Goal: Task Accomplishment & Management: Manage account settings

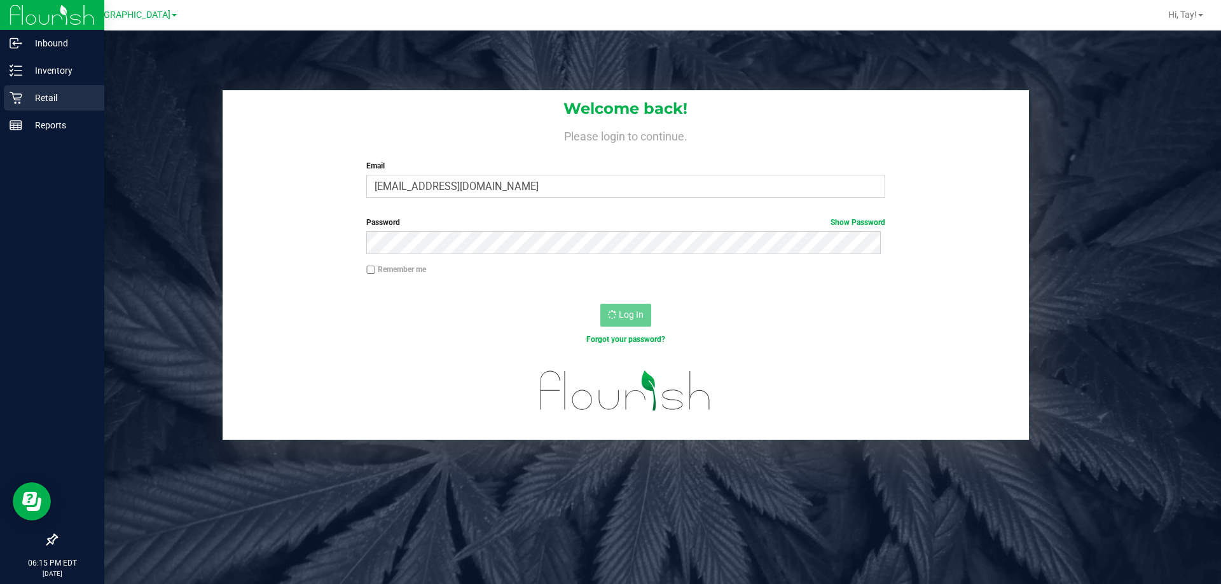
click at [25, 95] on p "Retail" at bounding box center [60, 97] width 76 height 15
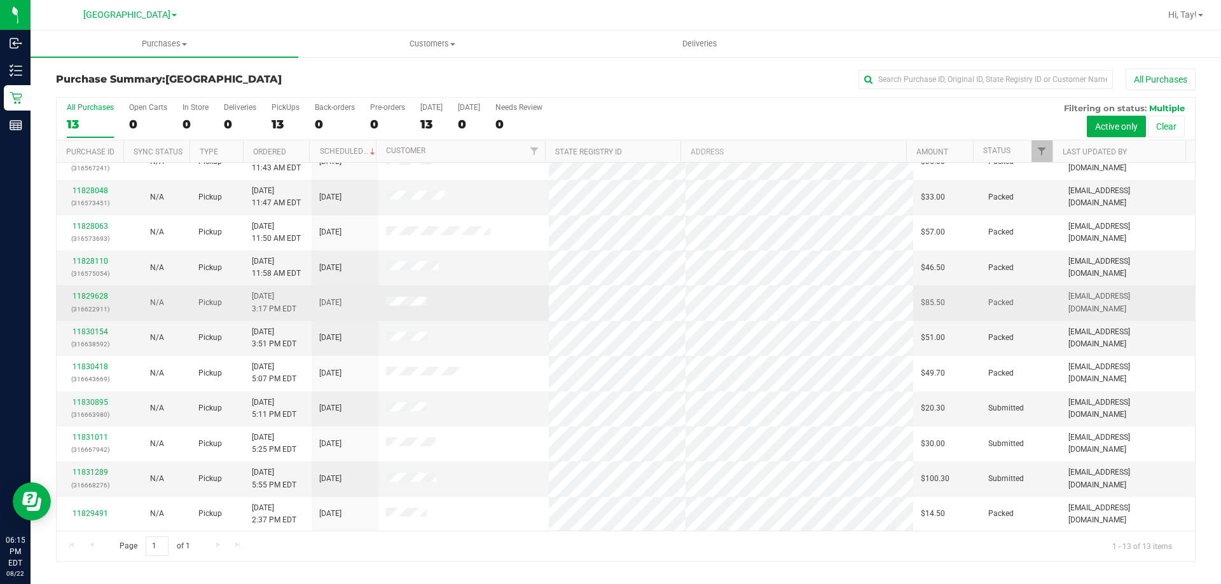
scroll to position [89, 0]
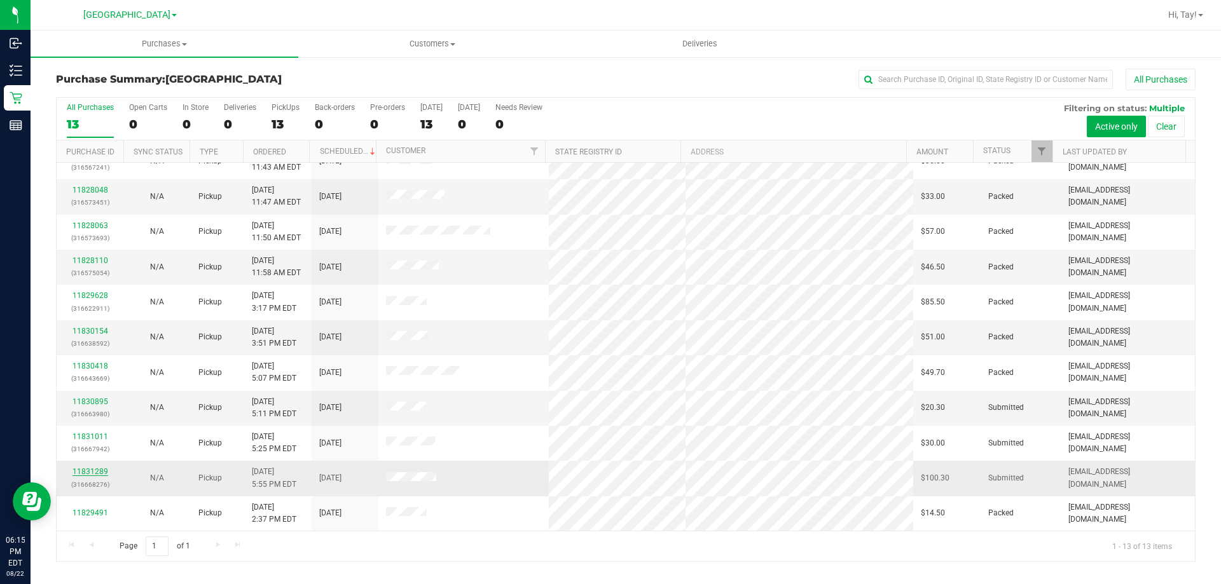
click at [94, 474] on link "11831289" at bounding box center [90, 471] width 36 height 9
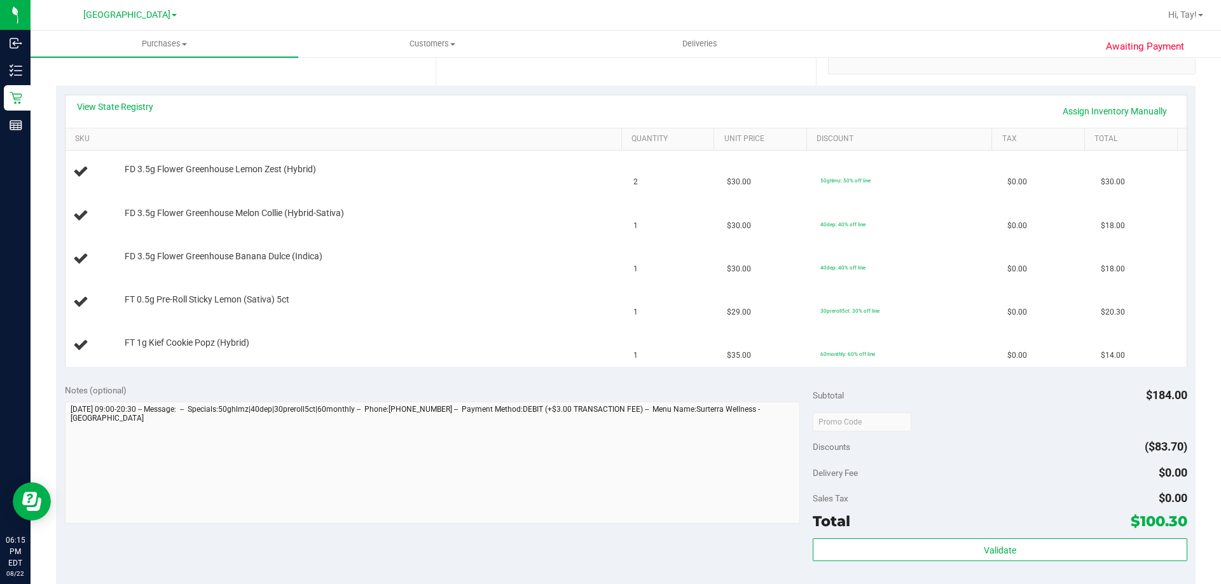
scroll to position [318, 0]
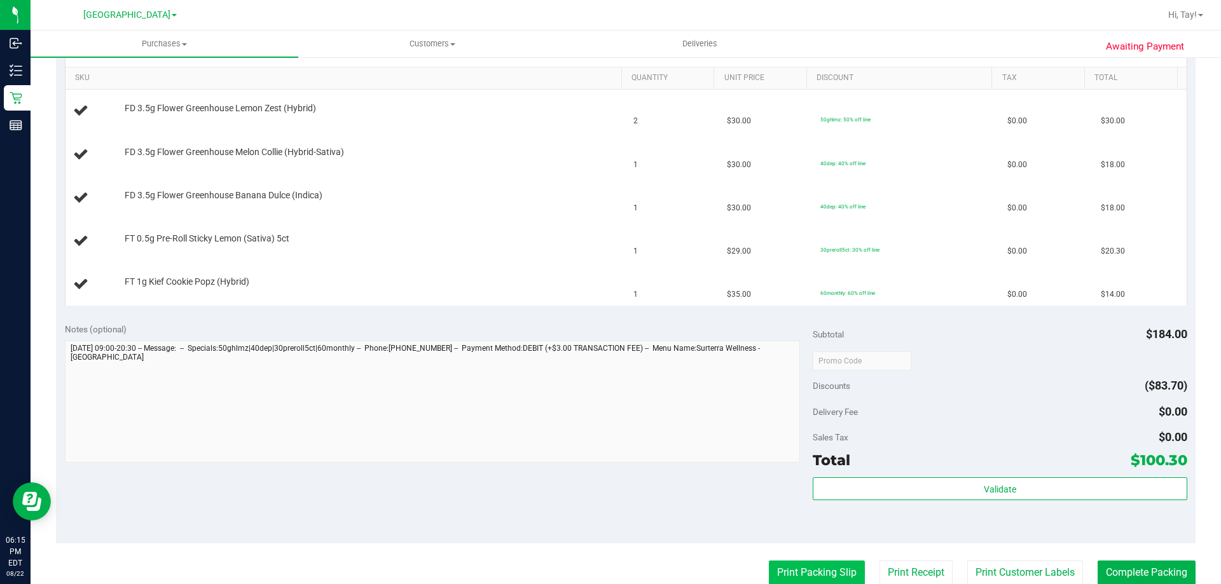
click at [793, 581] on button "Print Packing Slip" at bounding box center [817, 573] width 96 height 24
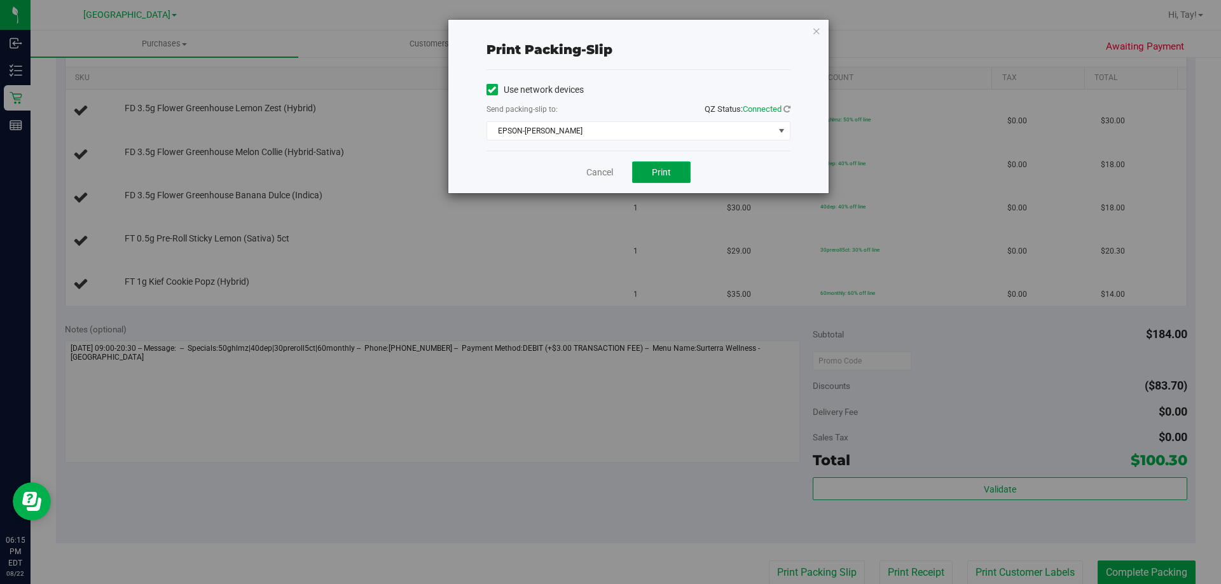
click at [668, 177] on button "Print" at bounding box center [661, 172] width 58 height 22
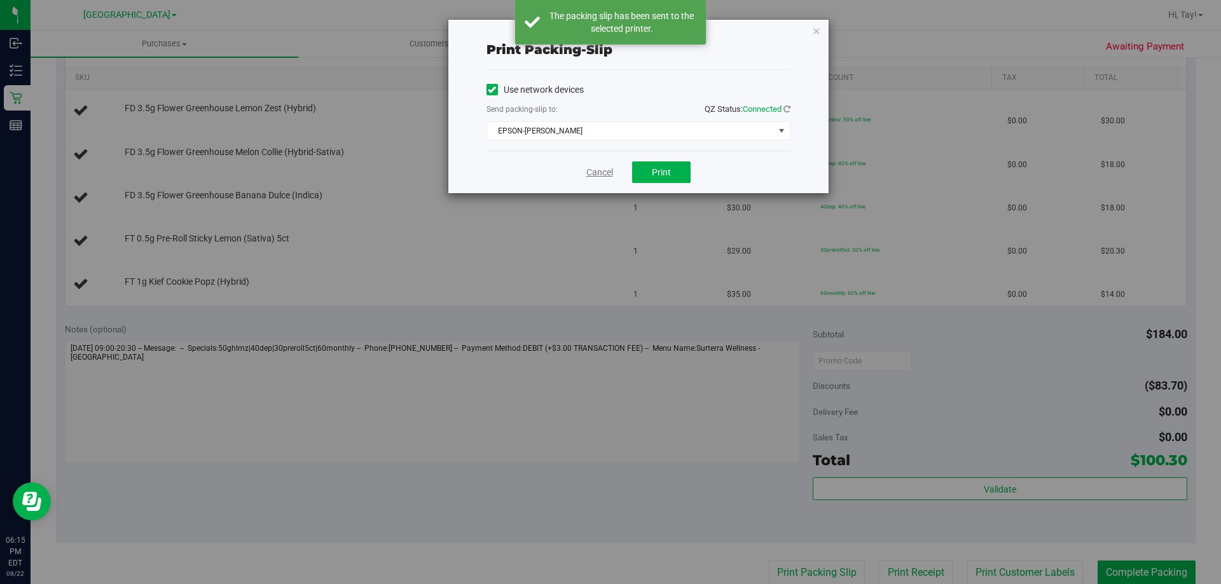
click at [591, 170] on link "Cancel" at bounding box center [599, 172] width 27 height 13
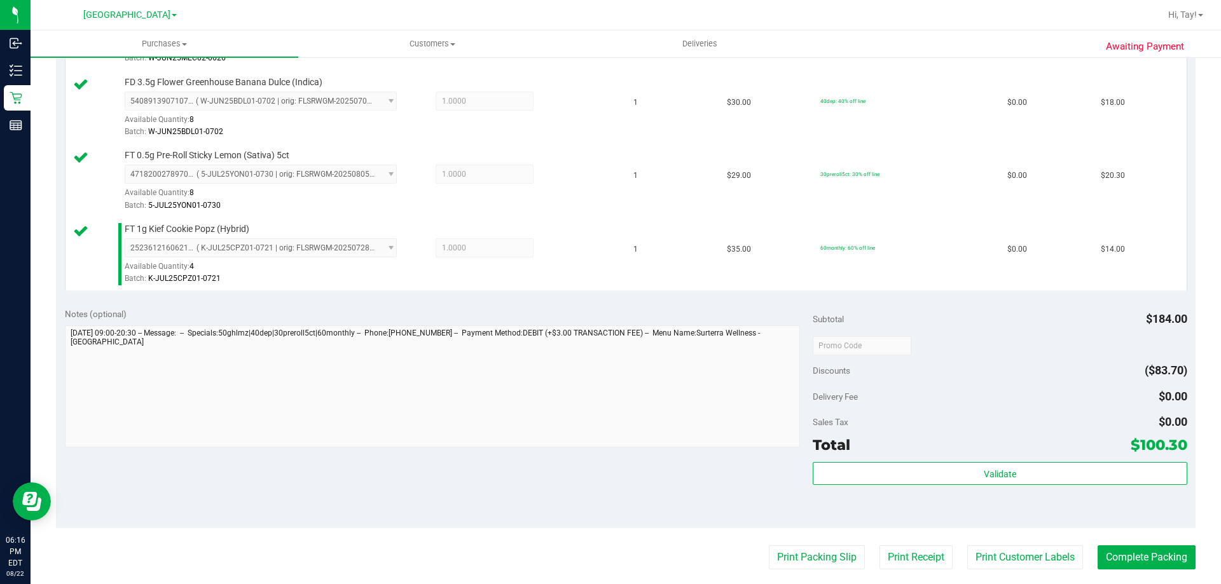
scroll to position [573, 0]
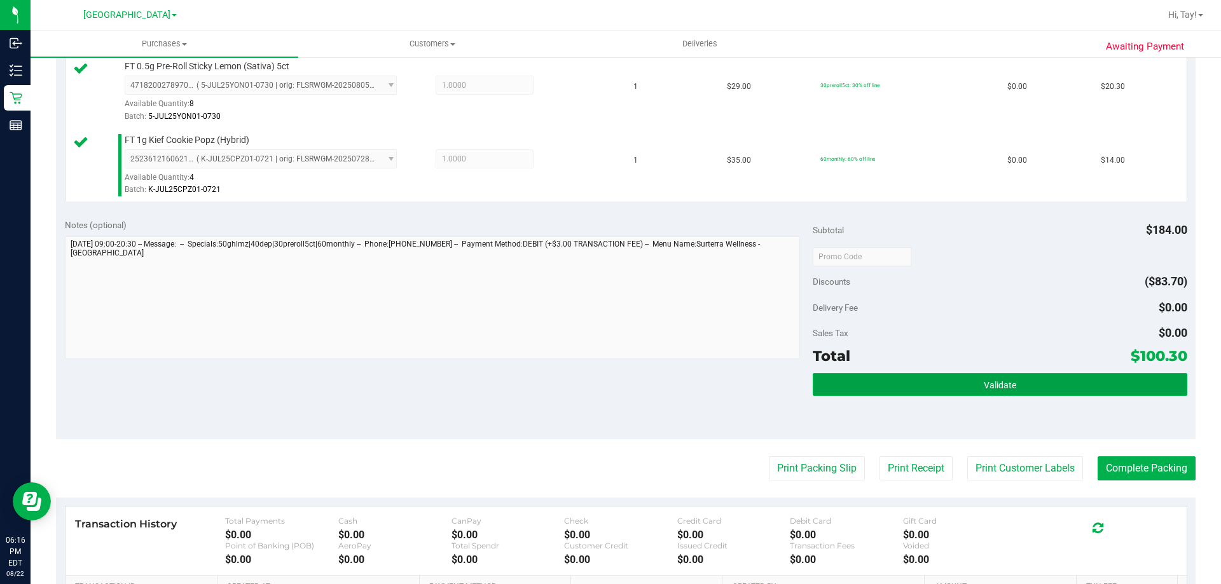
click at [892, 377] on button "Validate" at bounding box center [1000, 384] width 374 height 23
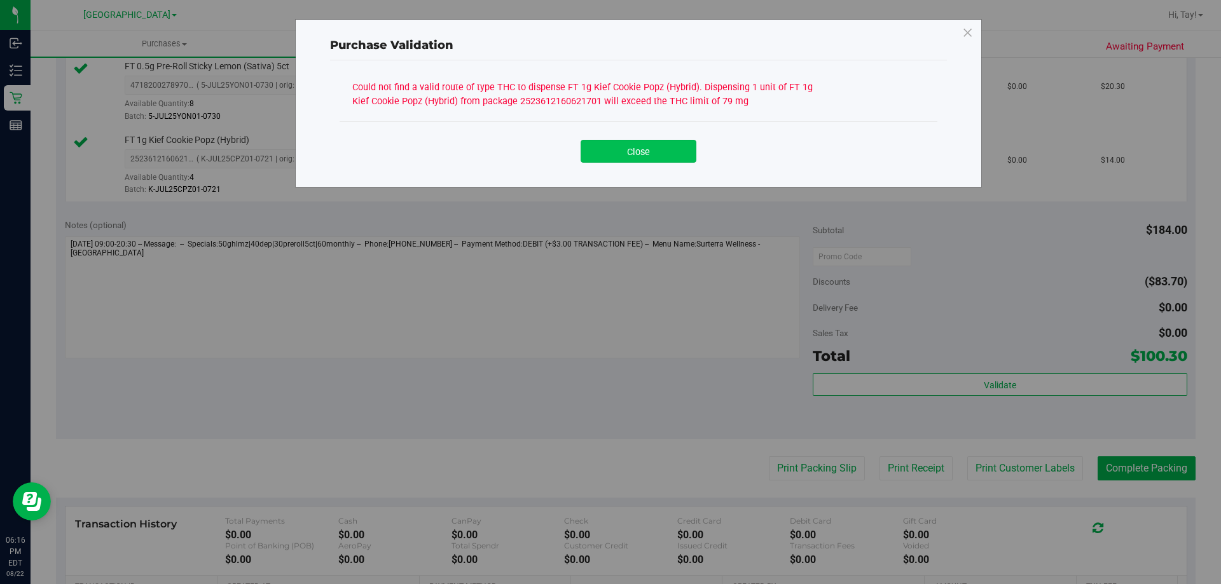
click at [675, 156] on button "Close" at bounding box center [638, 151] width 116 height 23
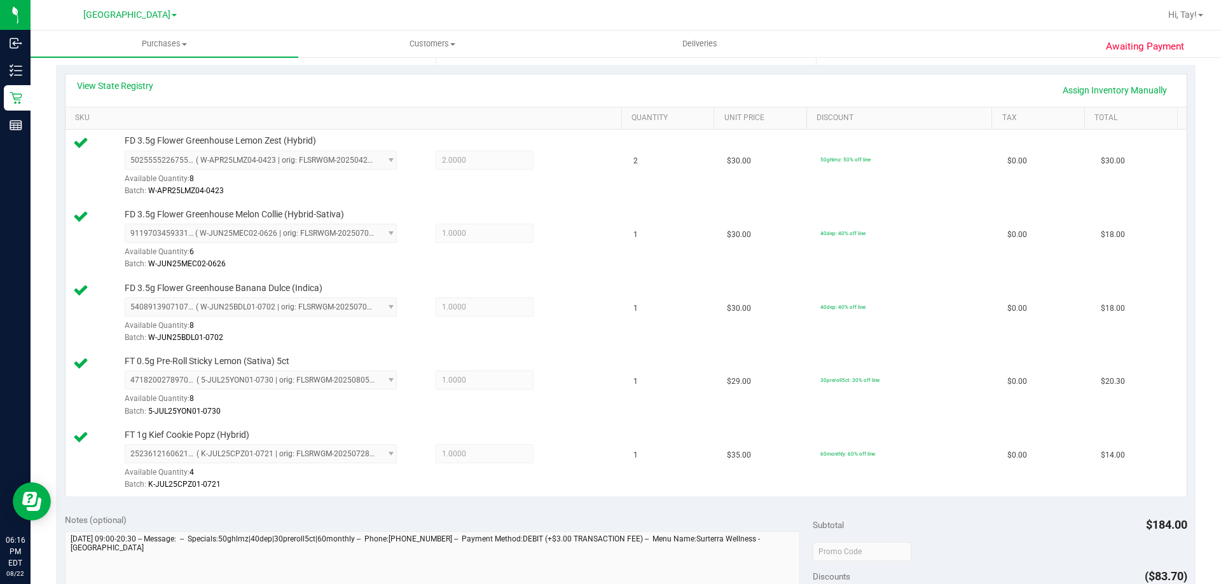
scroll to position [255, 0]
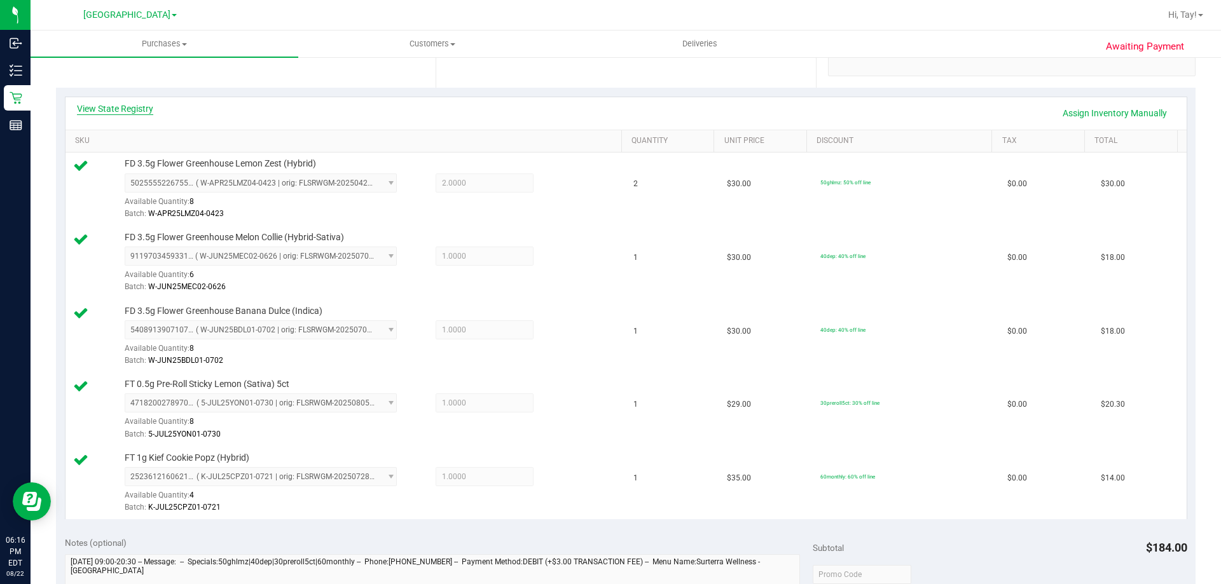
click at [142, 113] on link "View State Registry" at bounding box center [115, 108] width 76 height 13
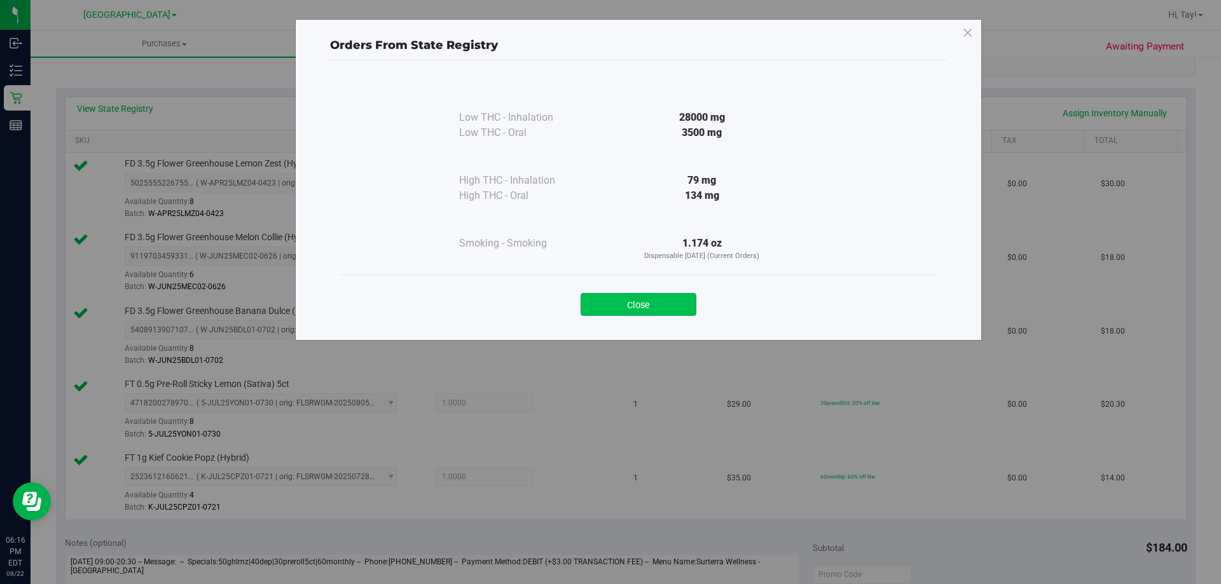
click at [669, 310] on button "Close" at bounding box center [638, 304] width 116 height 23
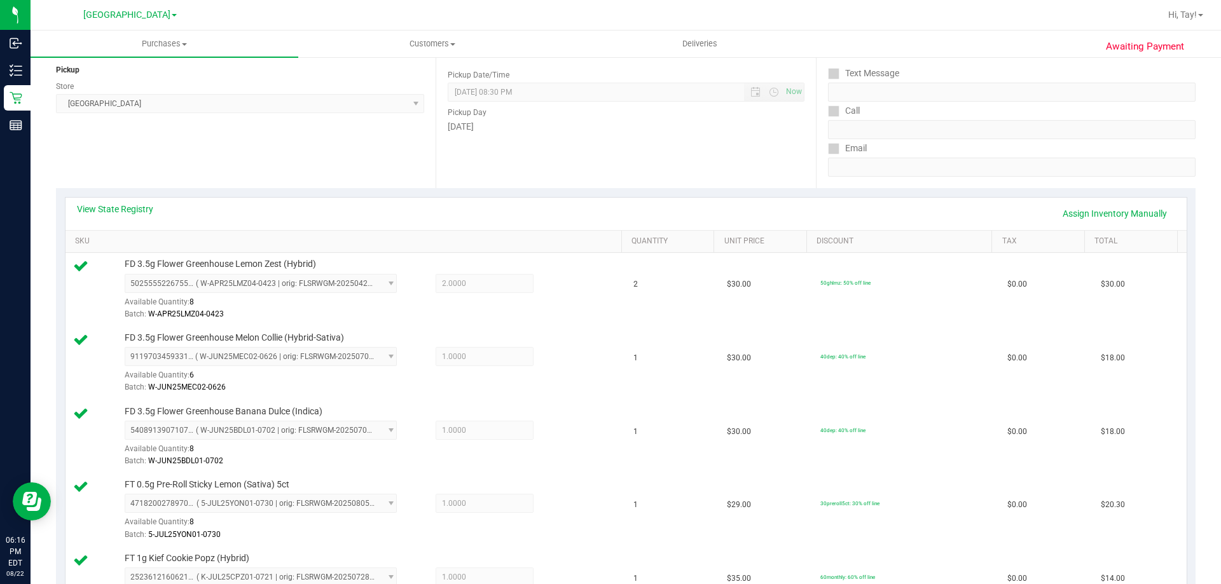
scroll to position [0, 0]
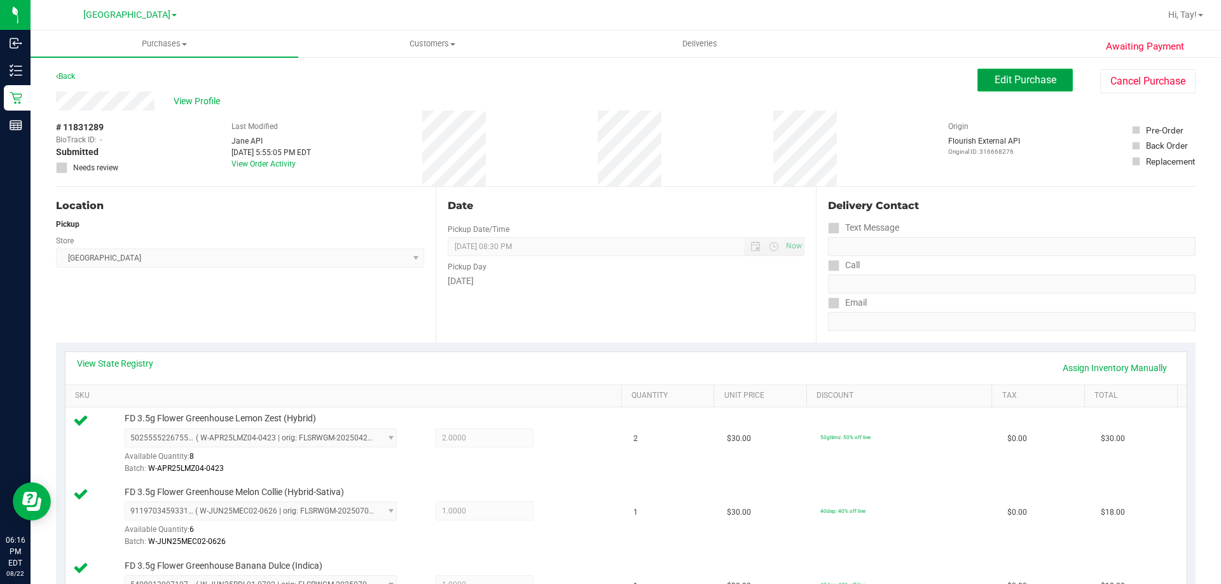
click at [1027, 72] on button "Edit Purchase" at bounding box center [1024, 80] width 95 height 23
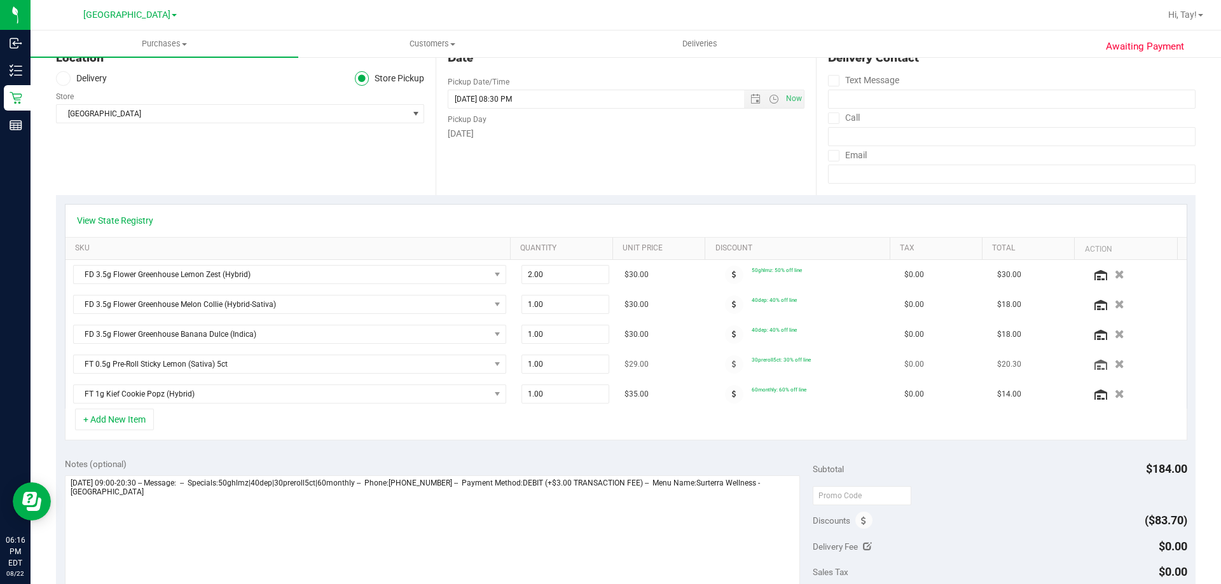
scroll to position [191, 0]
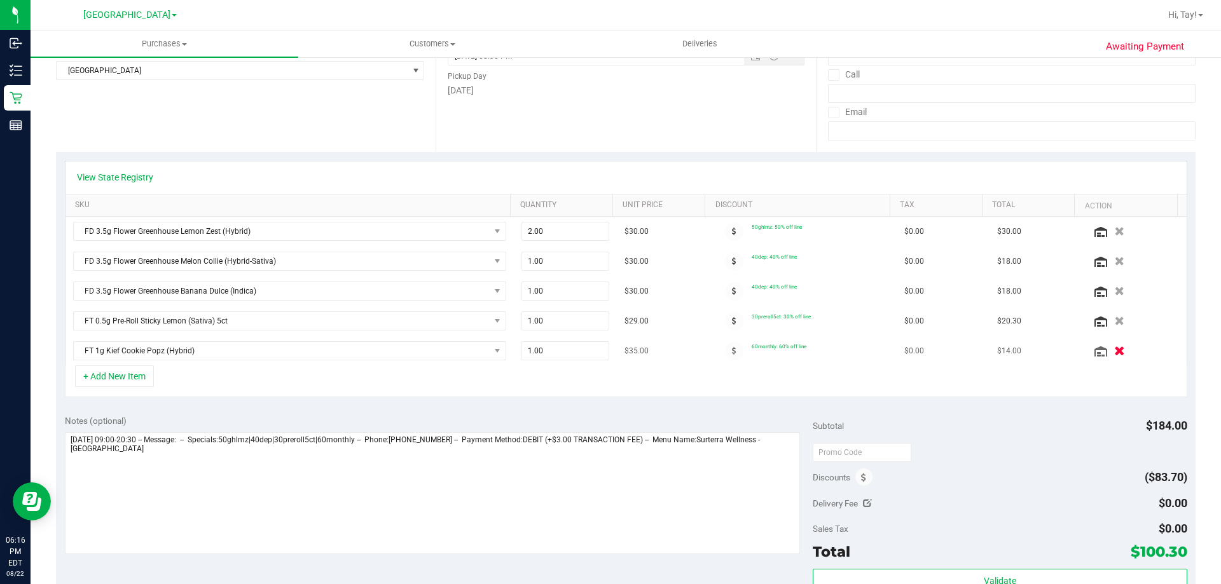
click at [1114, 350] on icon "button" at bounding box center [1119, 352] width 11 height 10
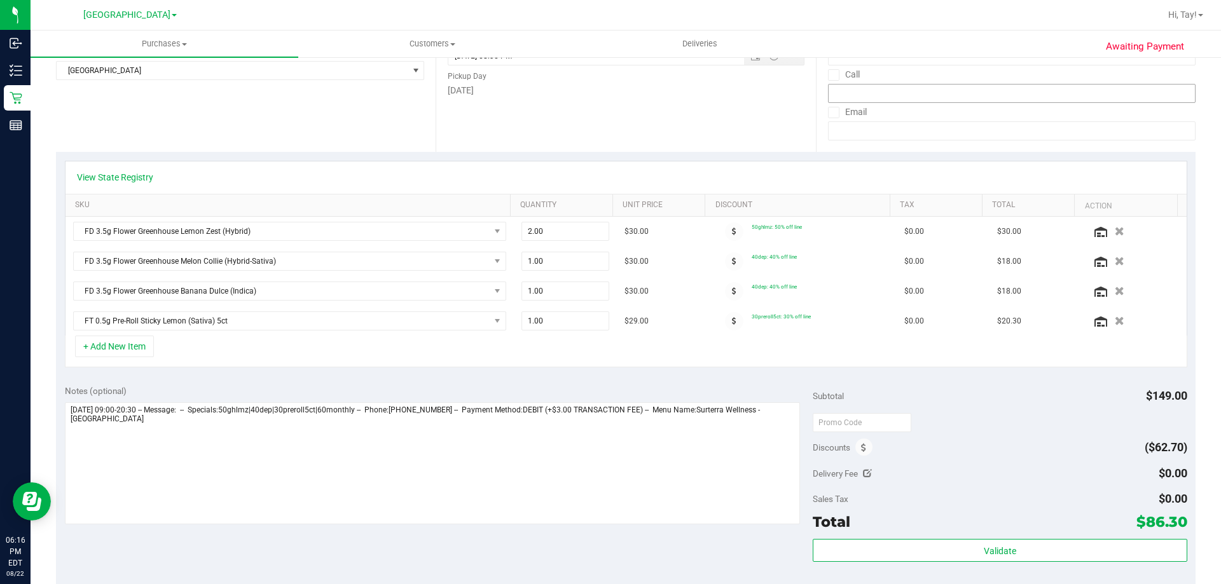
scroll to position [0, 0]
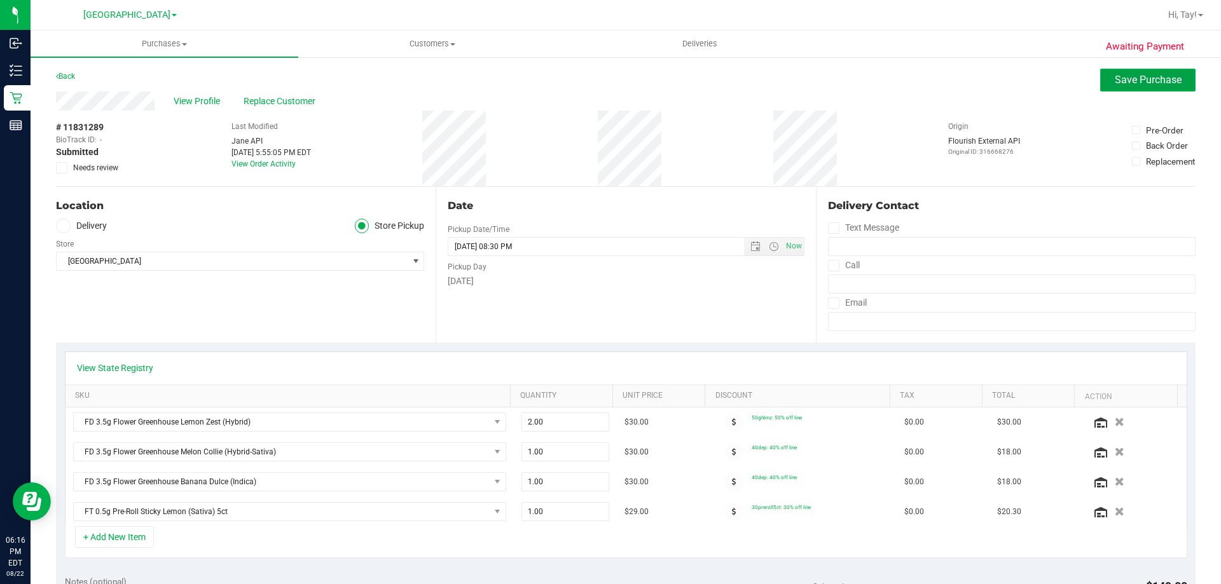
click at [1111, 87] on button "Save Purchase" at bounding box center [1147, 80] width 95 height 23
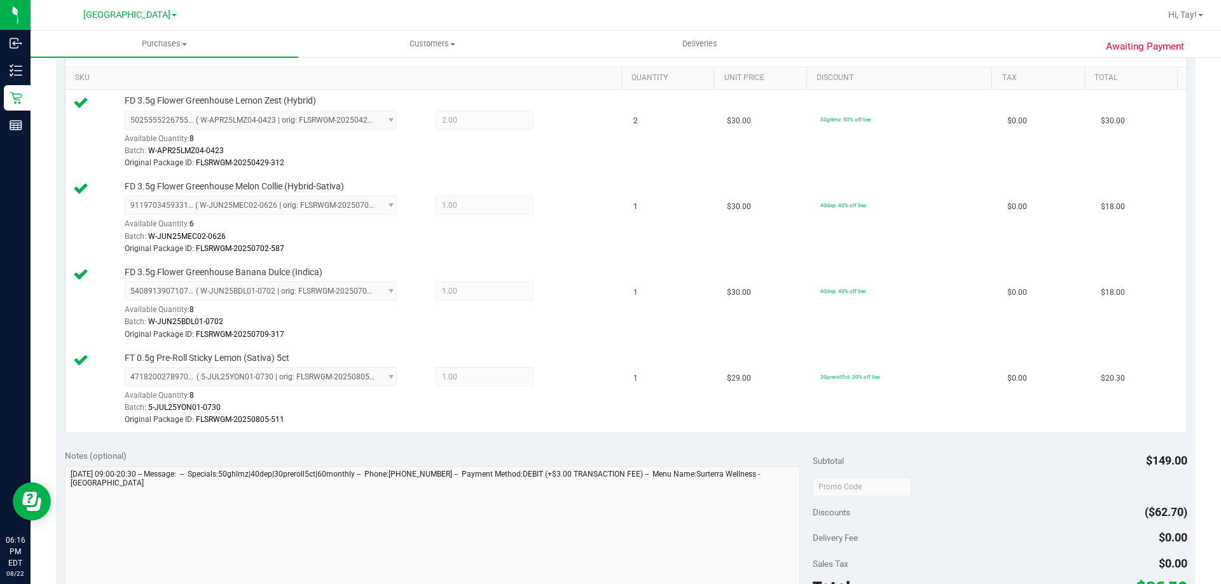
scroll to position [445, 0]
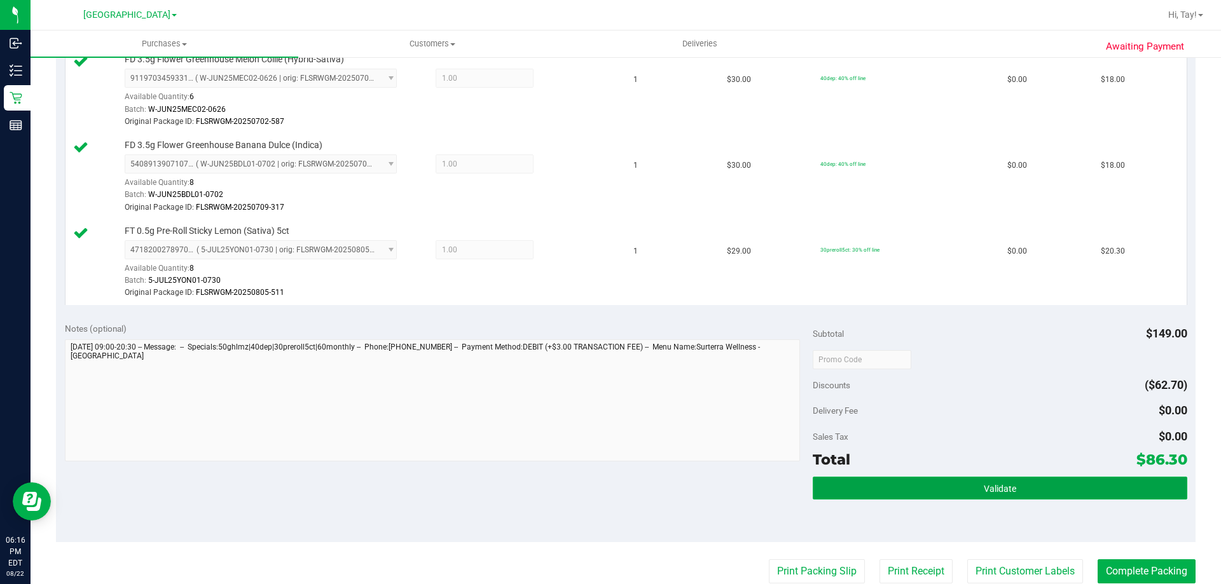
click at [937, 479] on button "Validate" at bounding box center [1000, 488] width 374 height 23
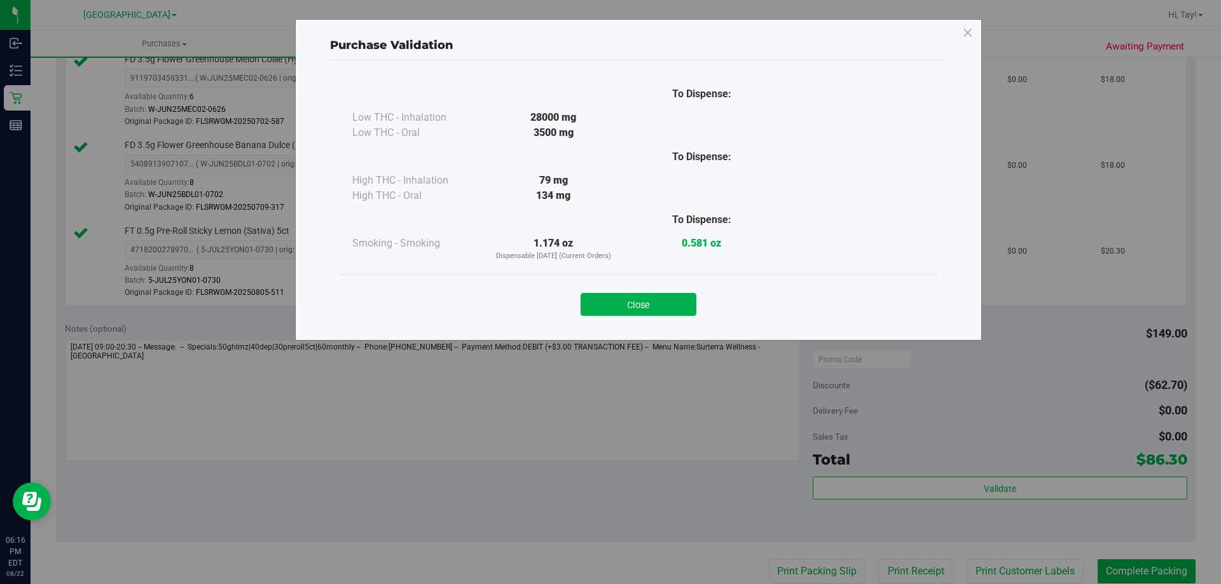
click at [661, 317] on div "Close" at bounding box center [639, 300] width 598 height 51
click at [672, 307] on button "Close" at bounding box center [638, 304] width 116 height 23
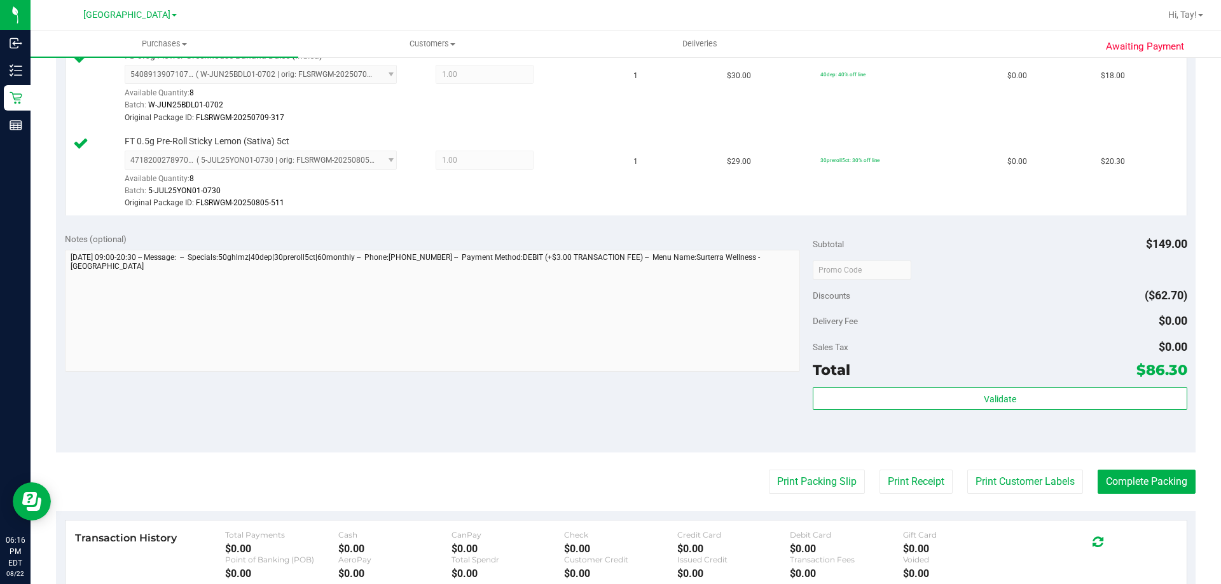
scroll to position [636, 0]
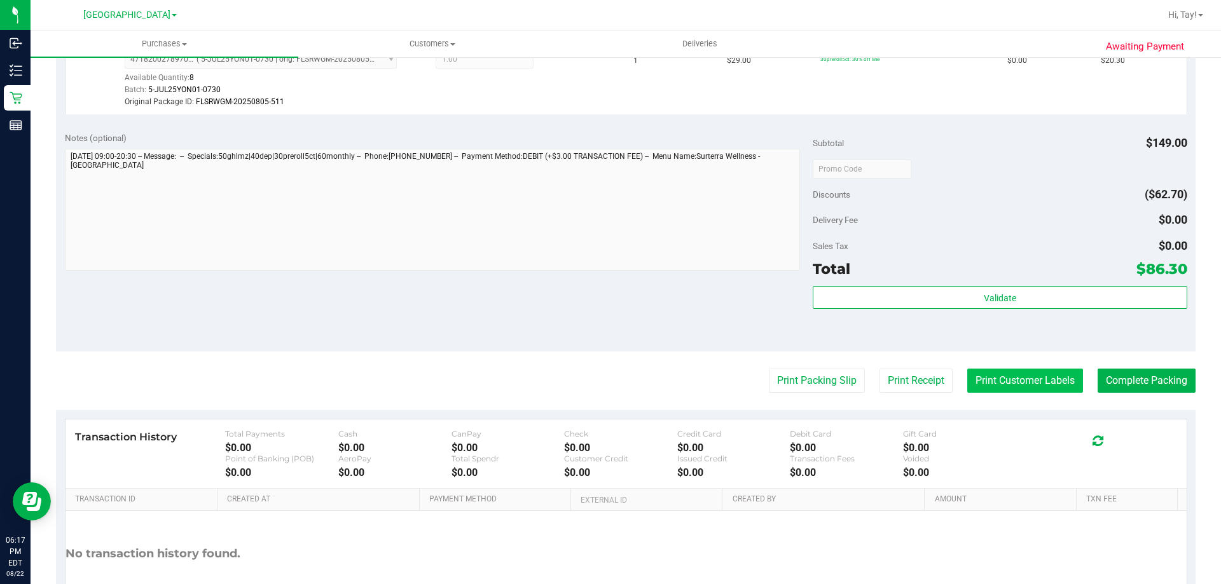
click at [1063, 375] on button "Print Customer Labels" at bounding box center [1025, 381] width 116 height 24
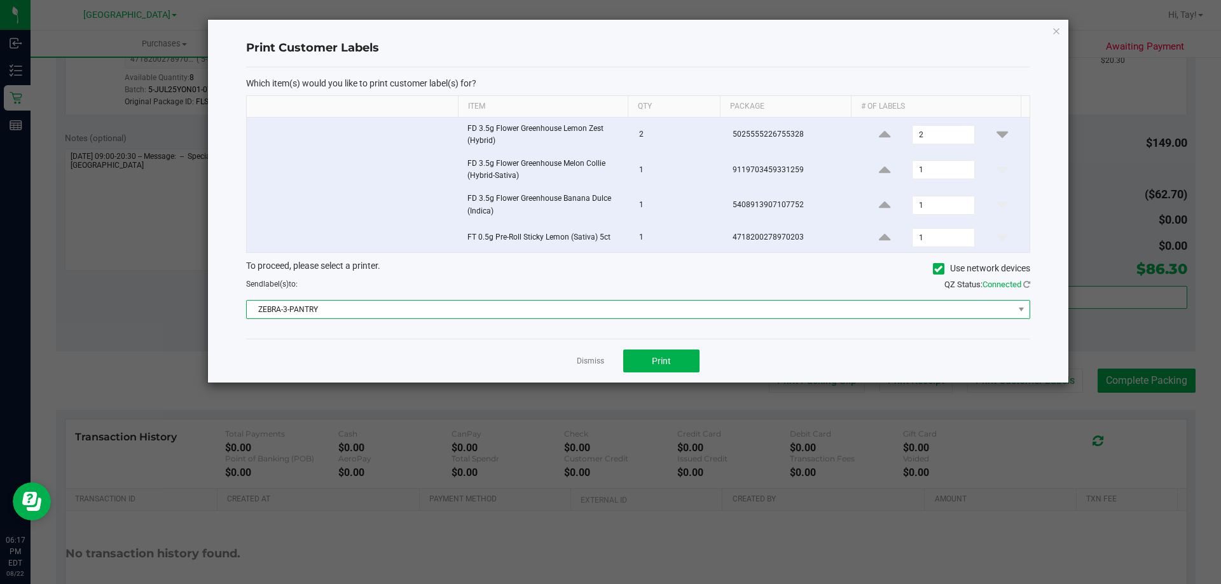
click at [373, 306] on span "ZEBRA-3-PANTRY" at bounding box center [630, 310] width 767 height 18
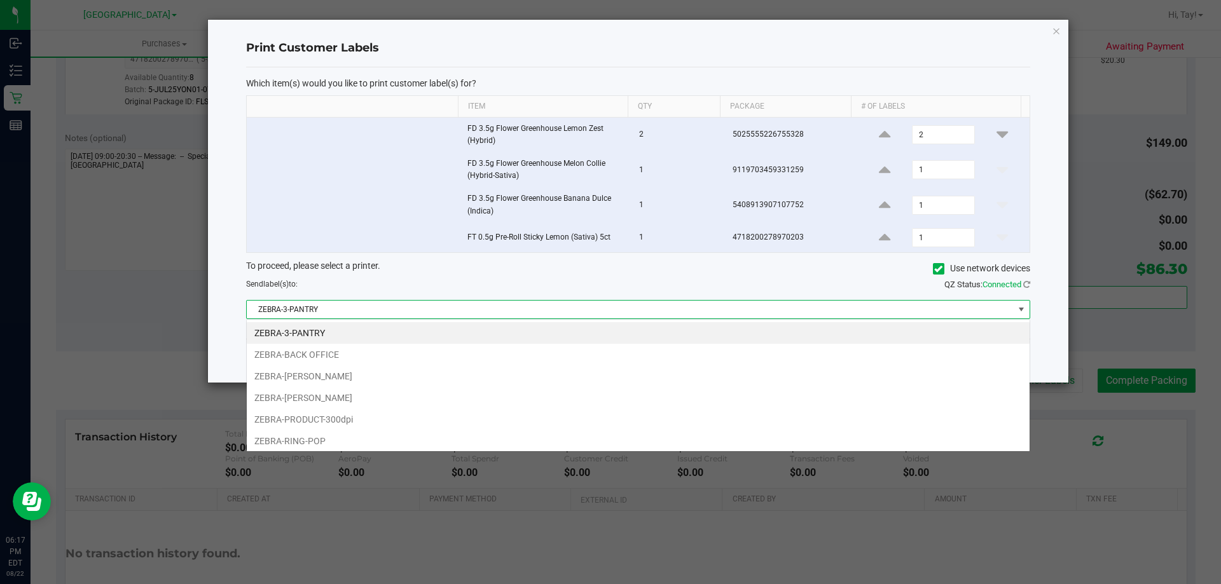
scroll to position [19, 783]
click at [333, 434] on li "ZEBRA-RING-POP" at bounding box center [638, 441] width 783 height 22
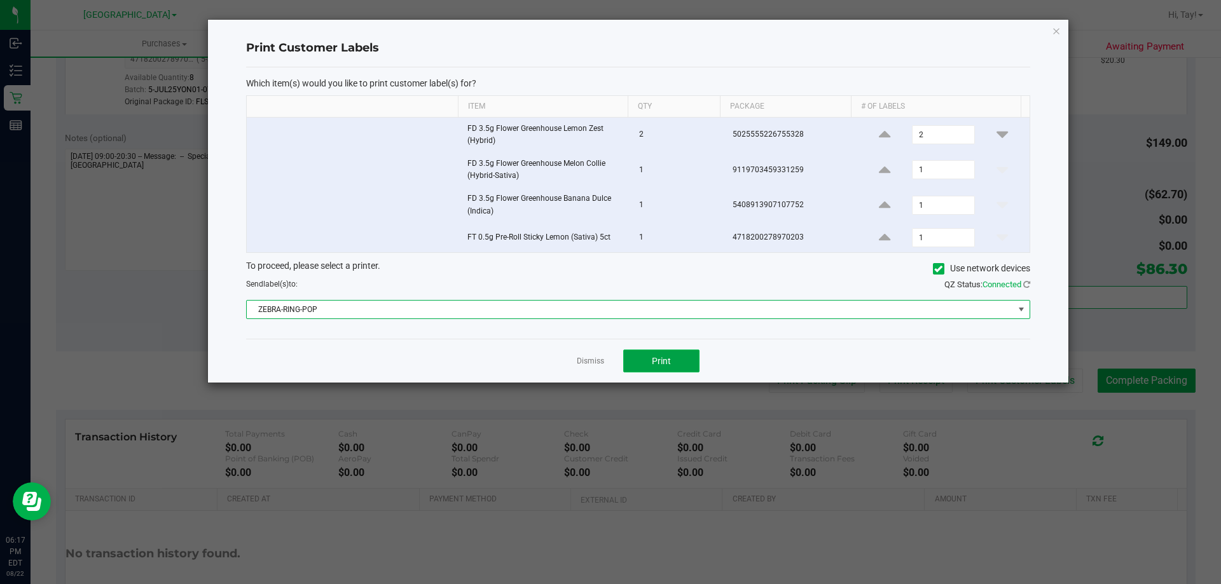
click at [651, 366] on button "Print" at bounding box center [661, 361] width 76 height 23
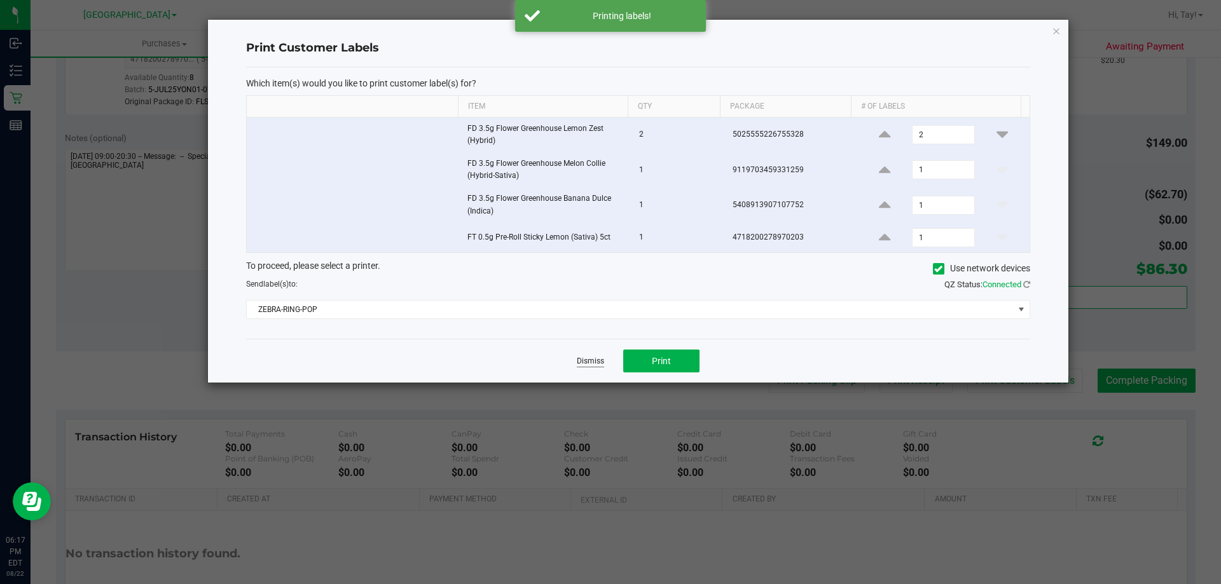
click at [589, 361] on link "Dismiss" at bounding box center [590, 361] width 27 height 11
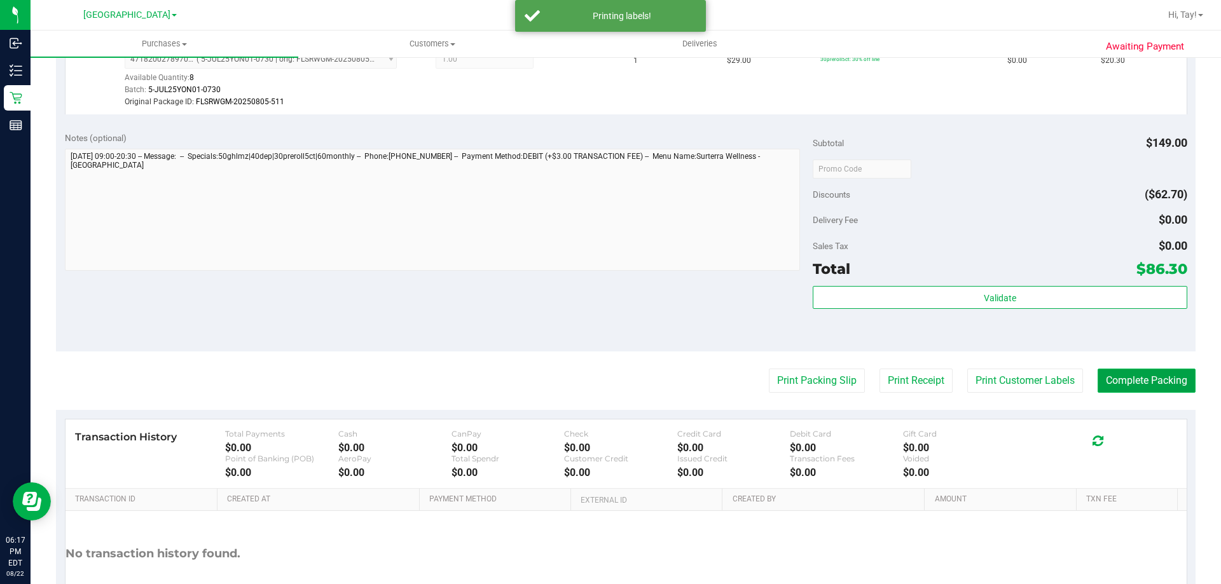
click at [1113, 384] on button "Complete Packing" at bounding box center [1146, 381] width 98 height 24
